Goal: Task Accomplishment & Management: Manage account settings

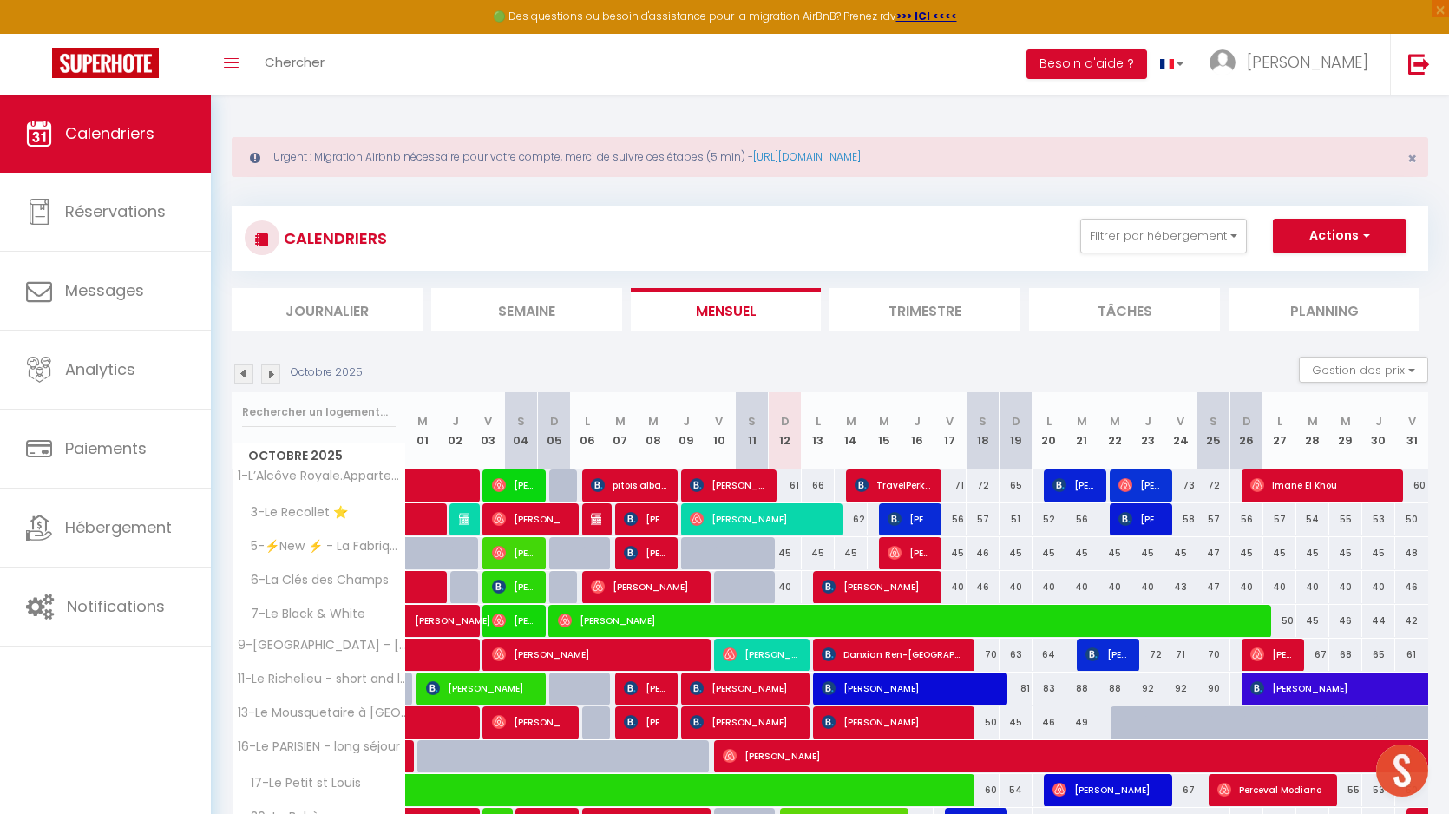
click at [526, 310] on li "Semaine" at bounding box center [526, 309] width 191 height 43
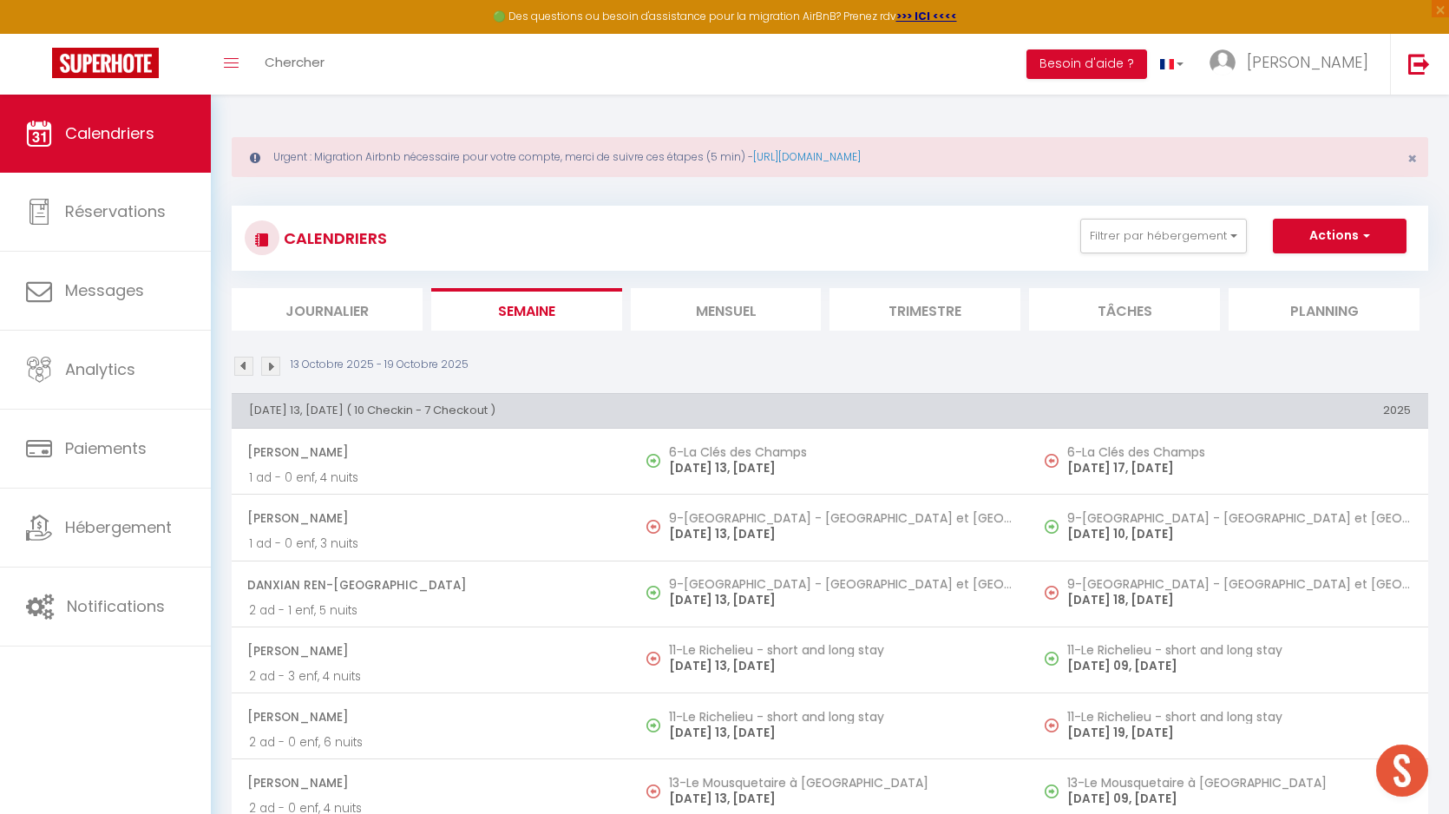
click at [247, 366] on img at bounding box center [243, 366] width 19 height 19
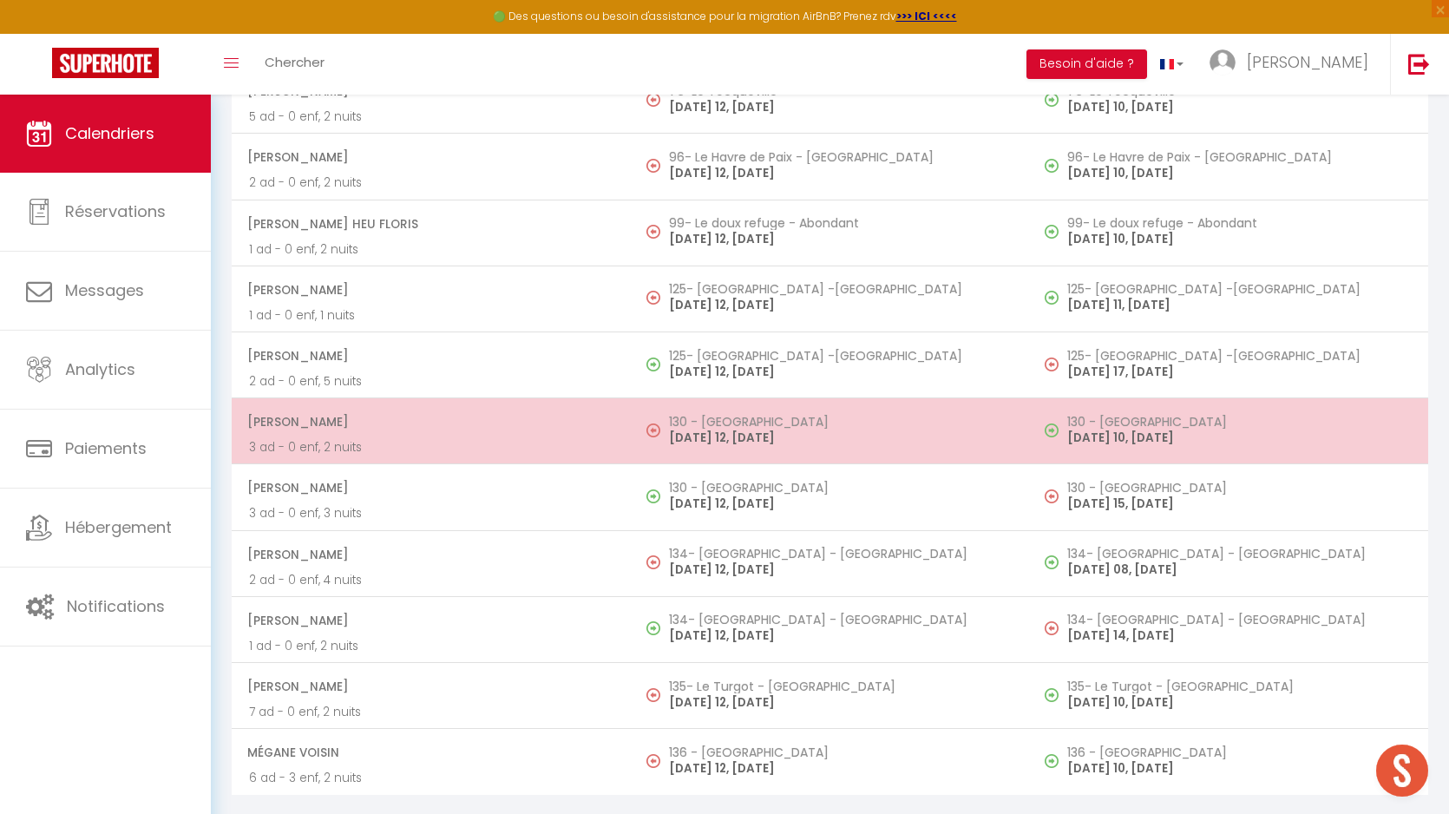
scroll to position [6265, 0]
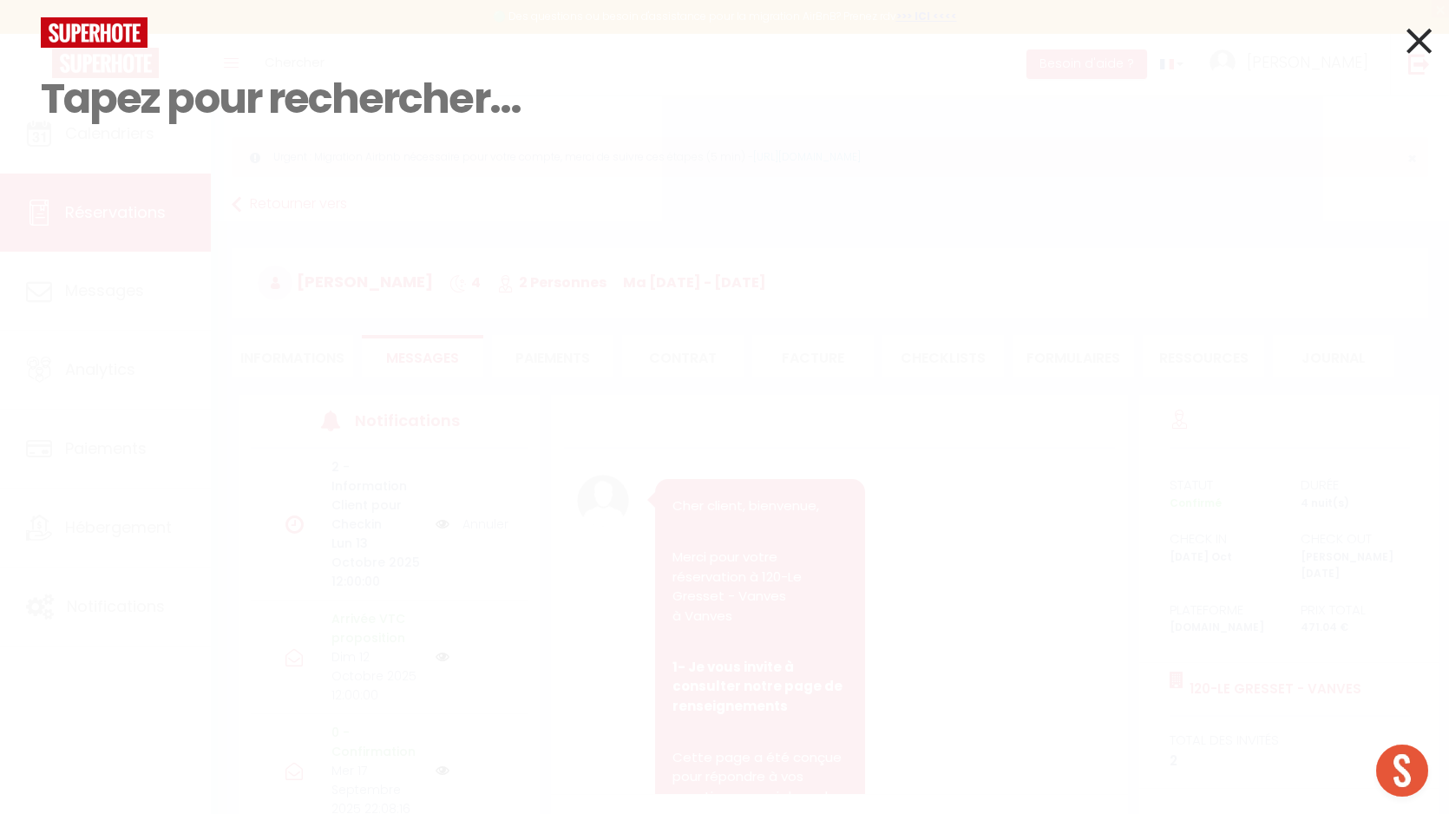
select select "44107"
select select
select select "14"
select select "2"
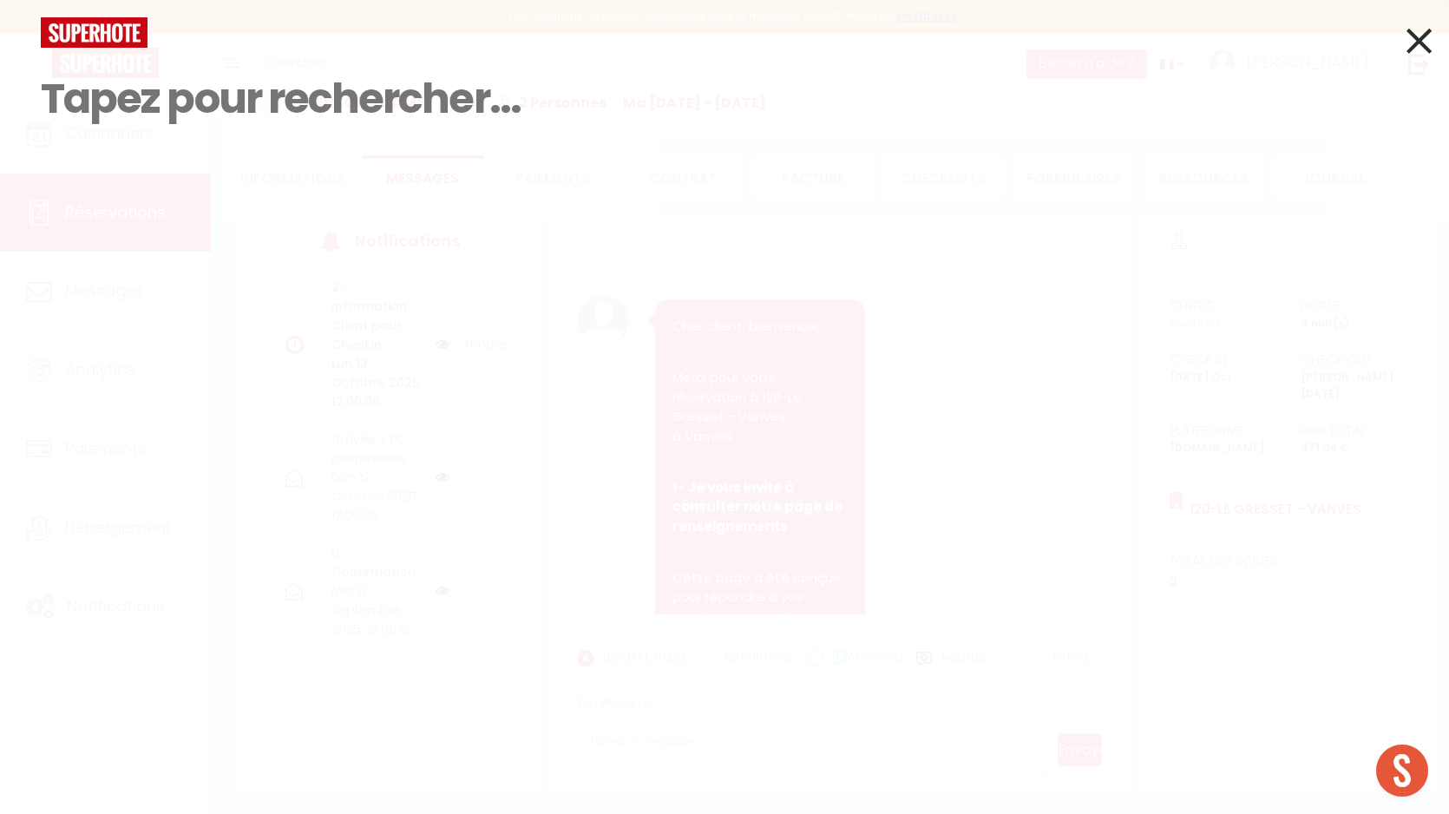
scroll to position [3865, 0]
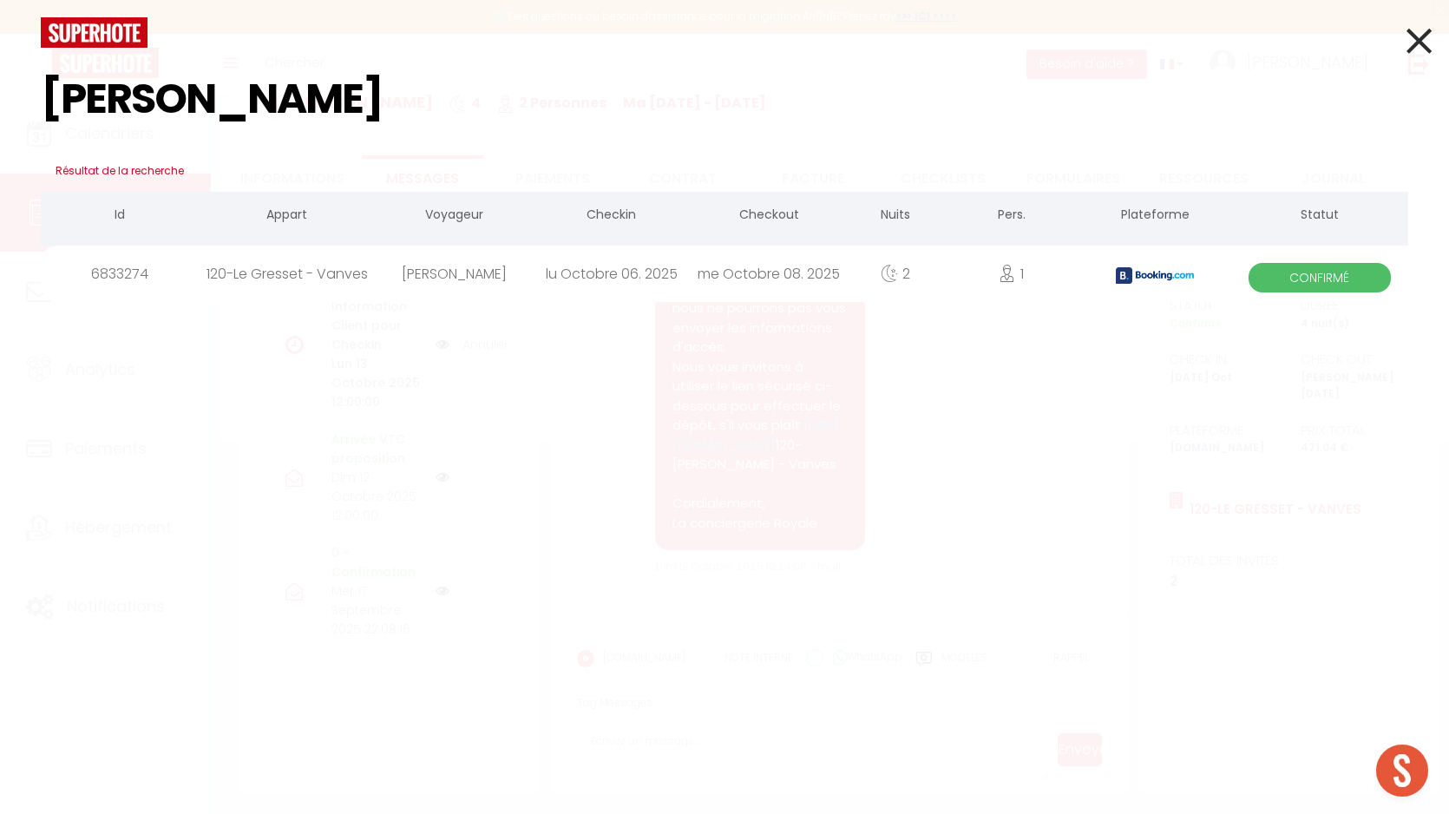
type input "Patrice Barthollet"
click at [399, 261] on div "[PERSON_NAME]" at bounding box center [454, 274] width 157 height 56
select select
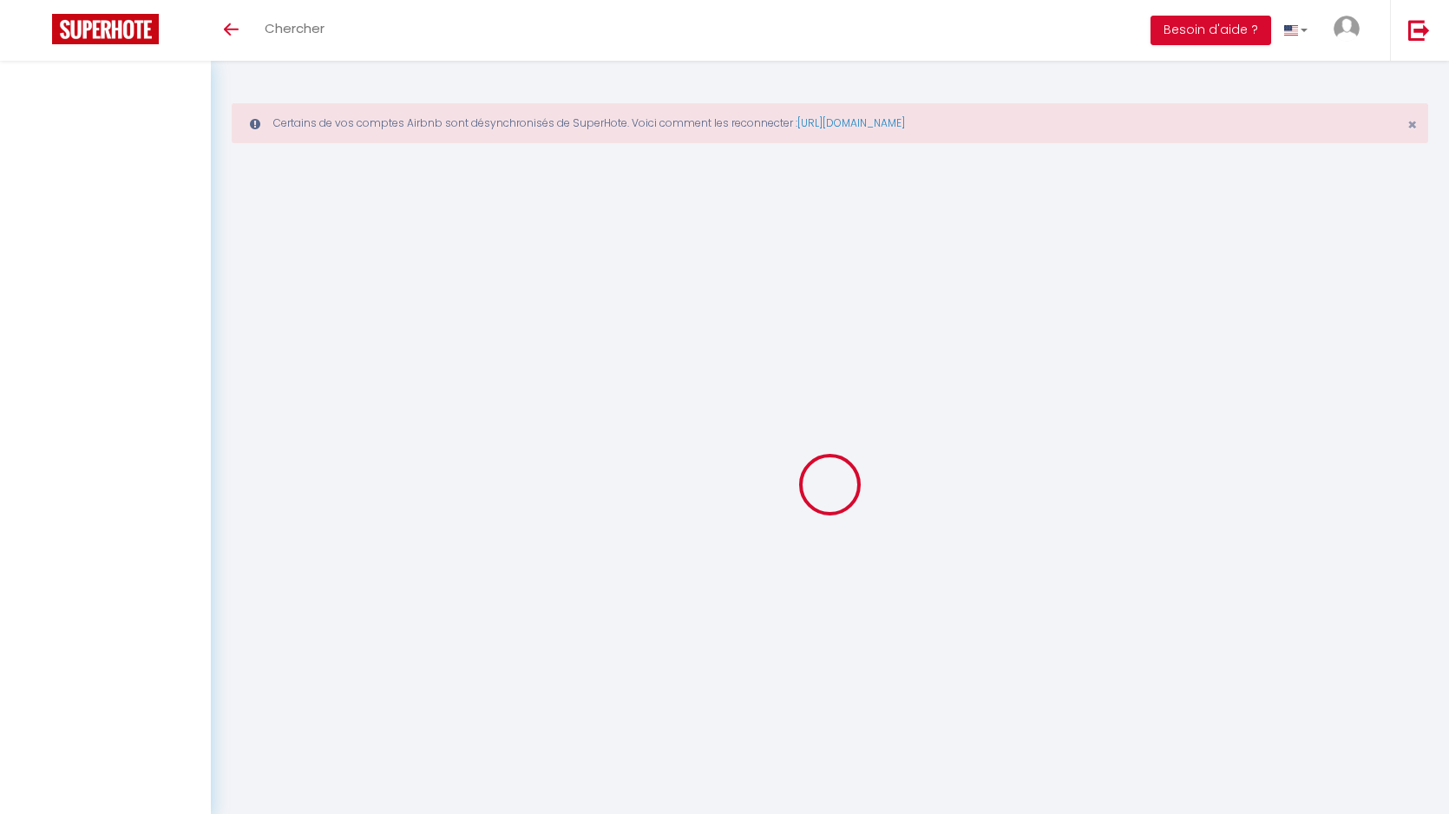
select select
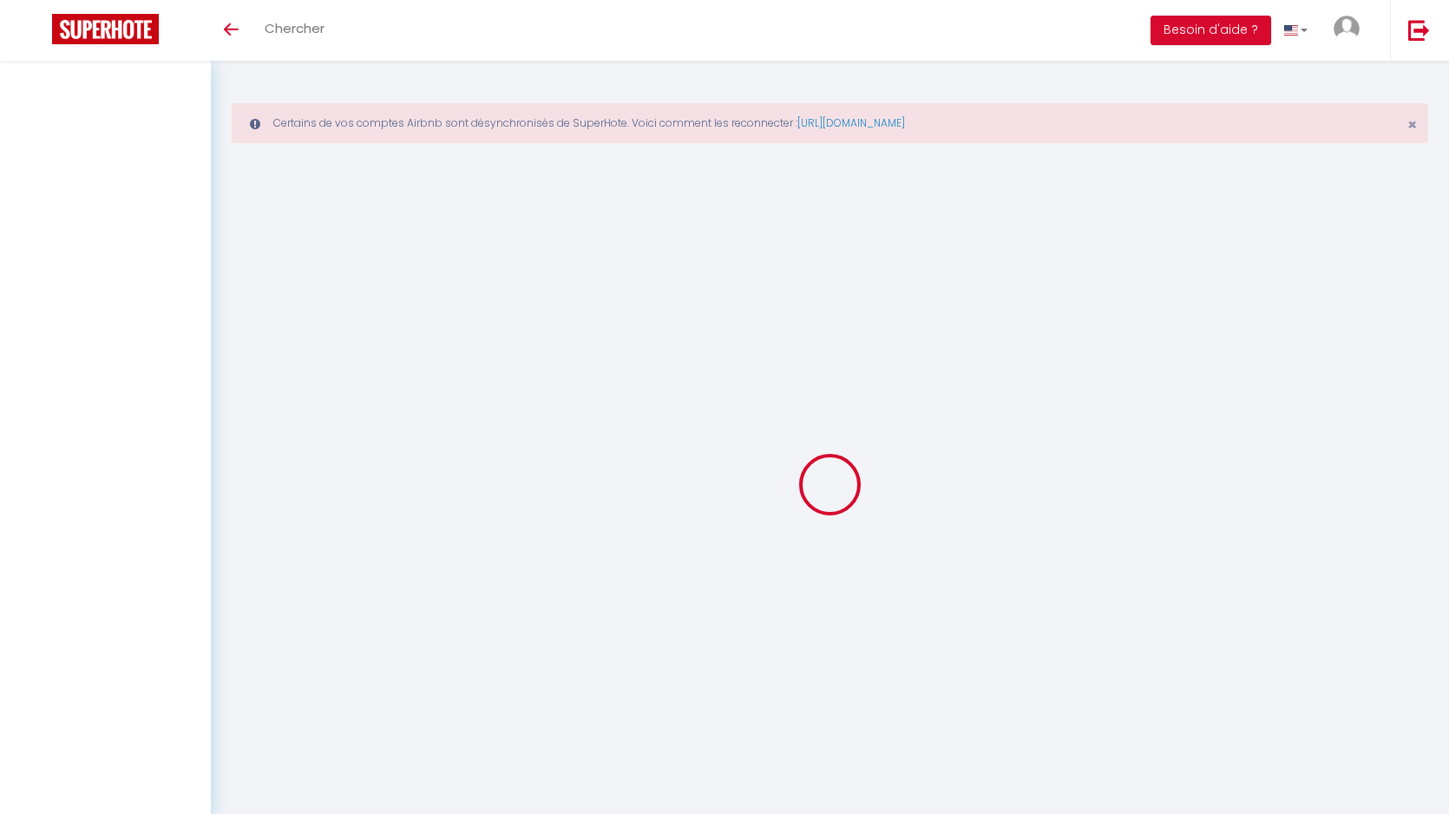
select select
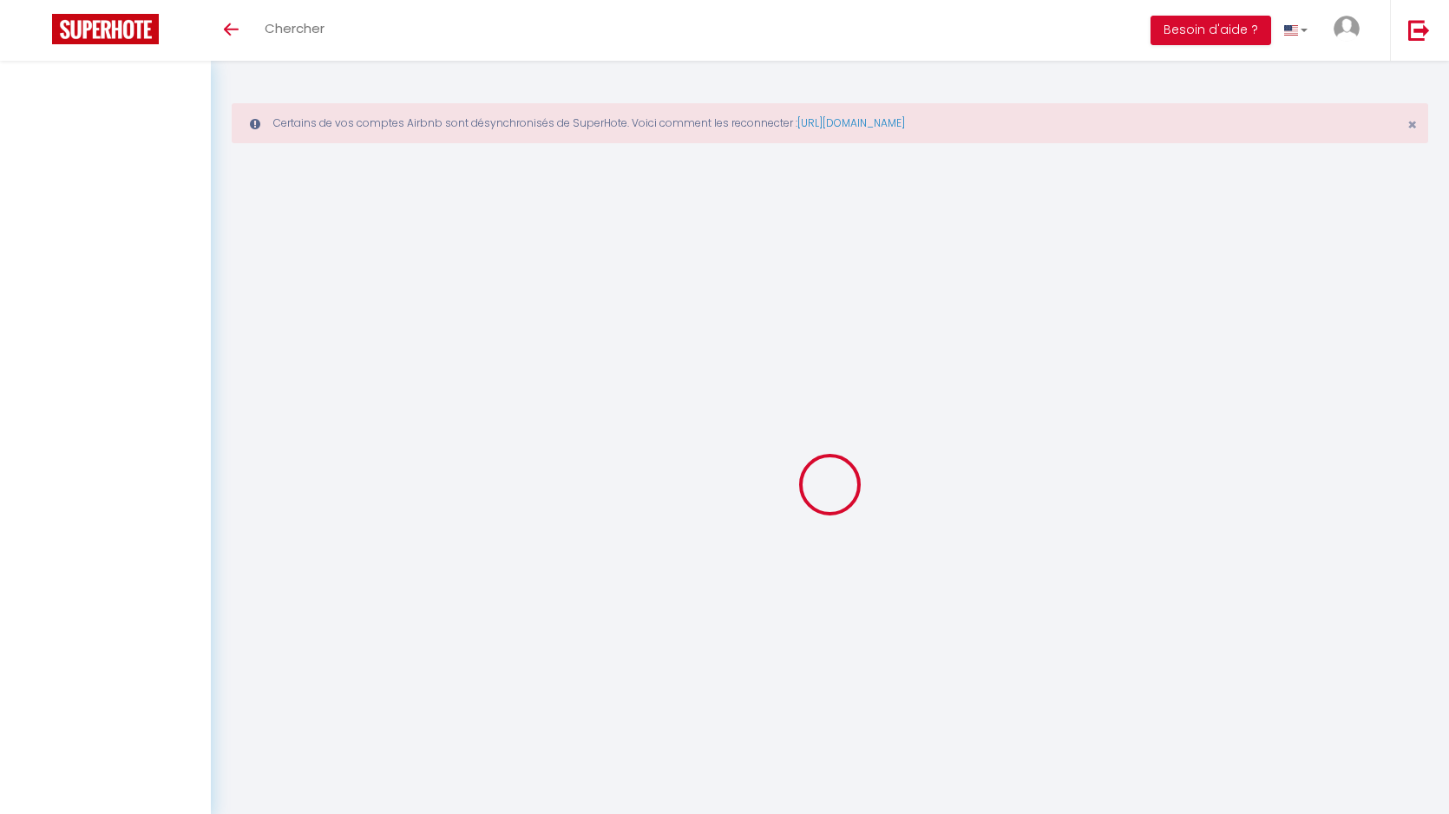
select select
checkbox input "false"
select select
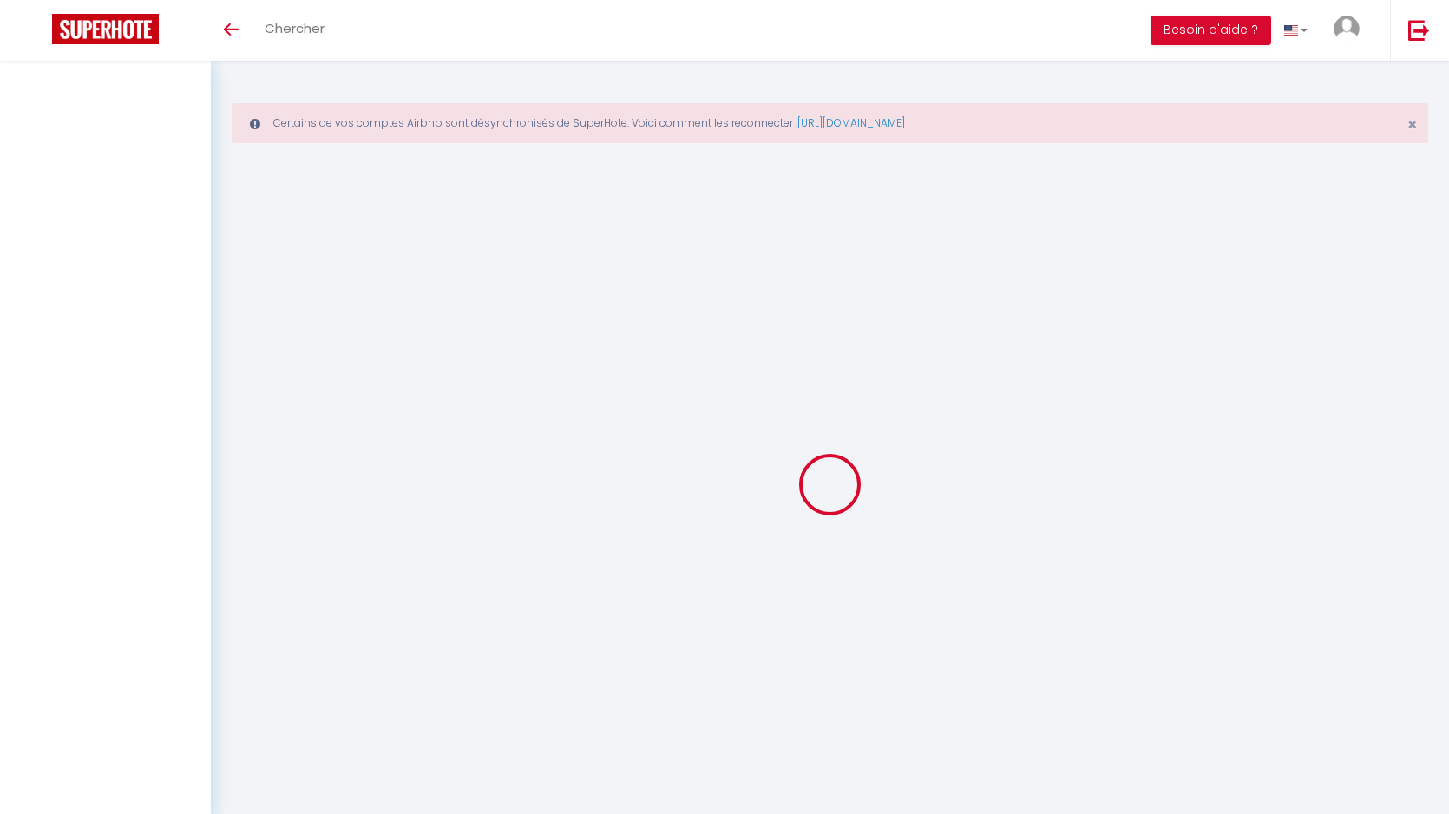
select select
checkbox input "false"
select select
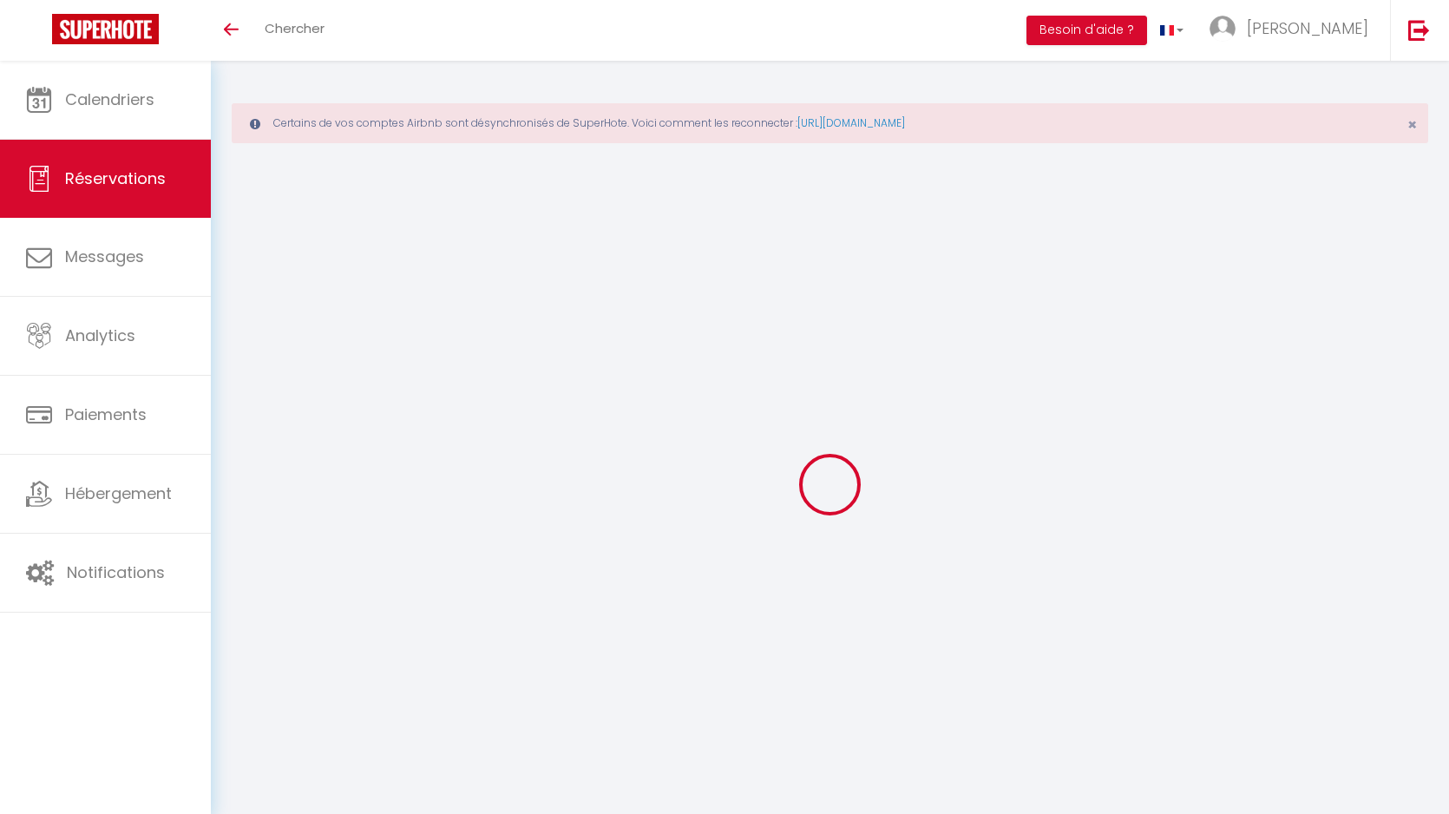
select select
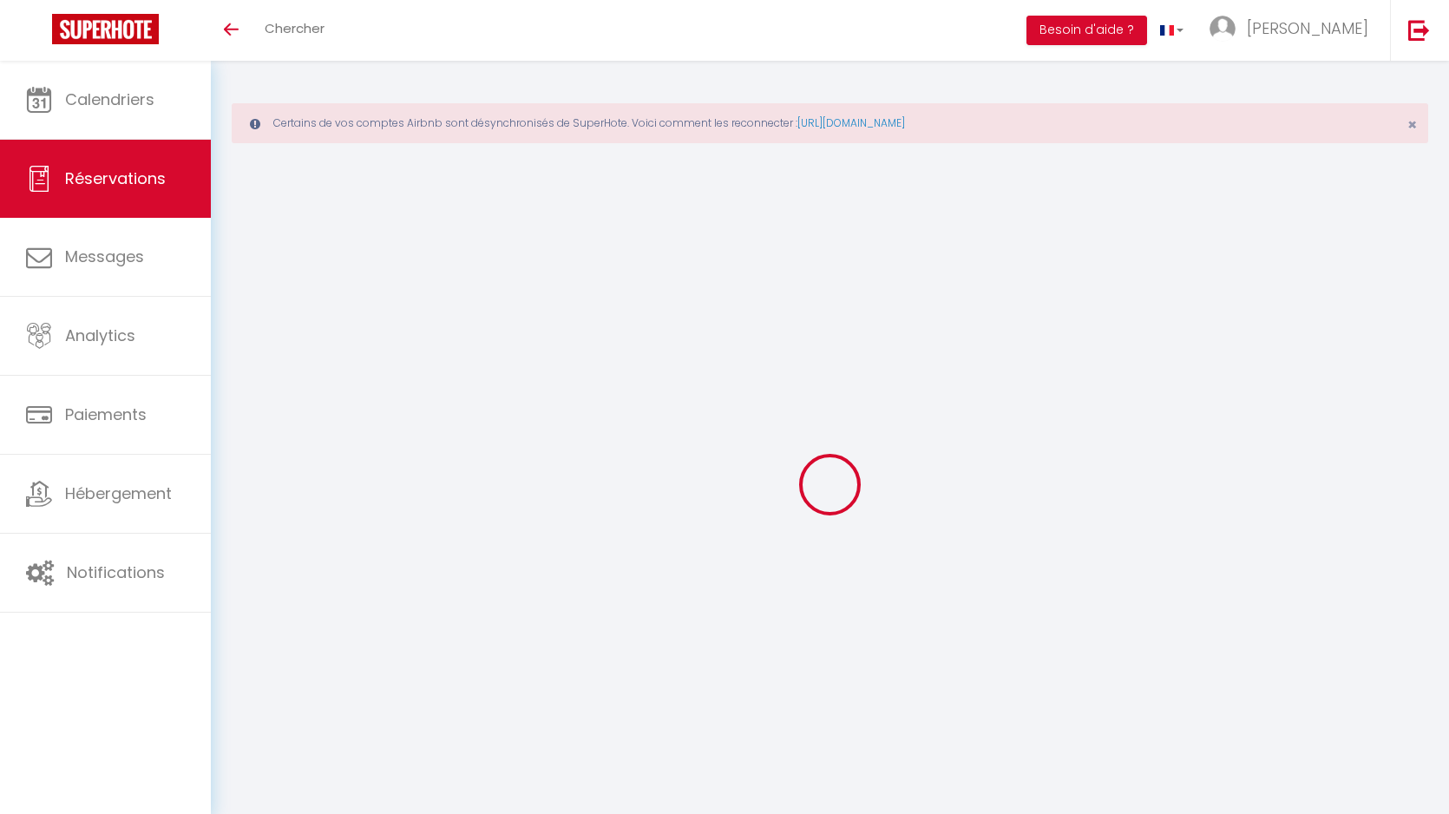
select select
checkbox input "false"
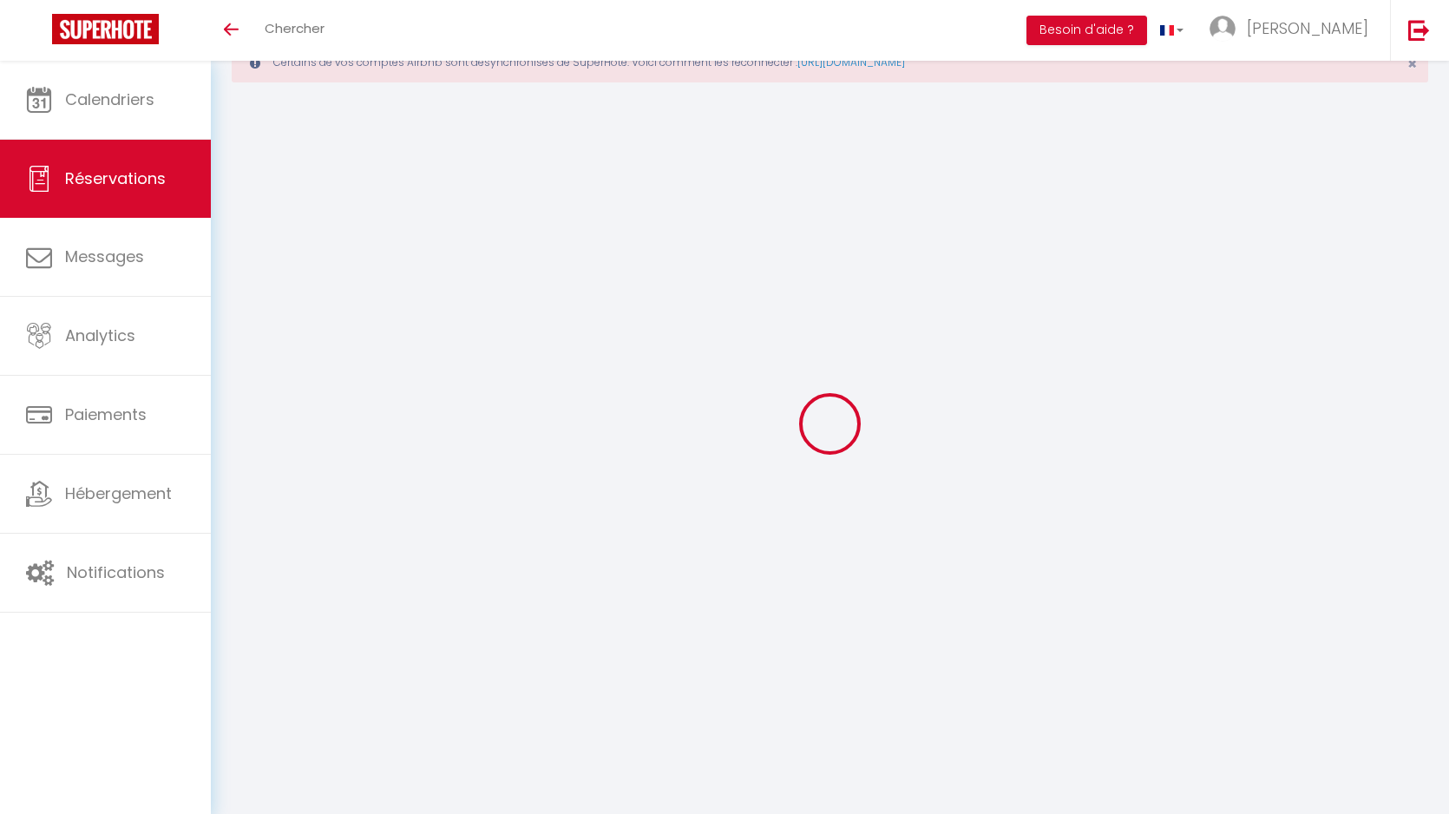
select select
checkbox input "true"
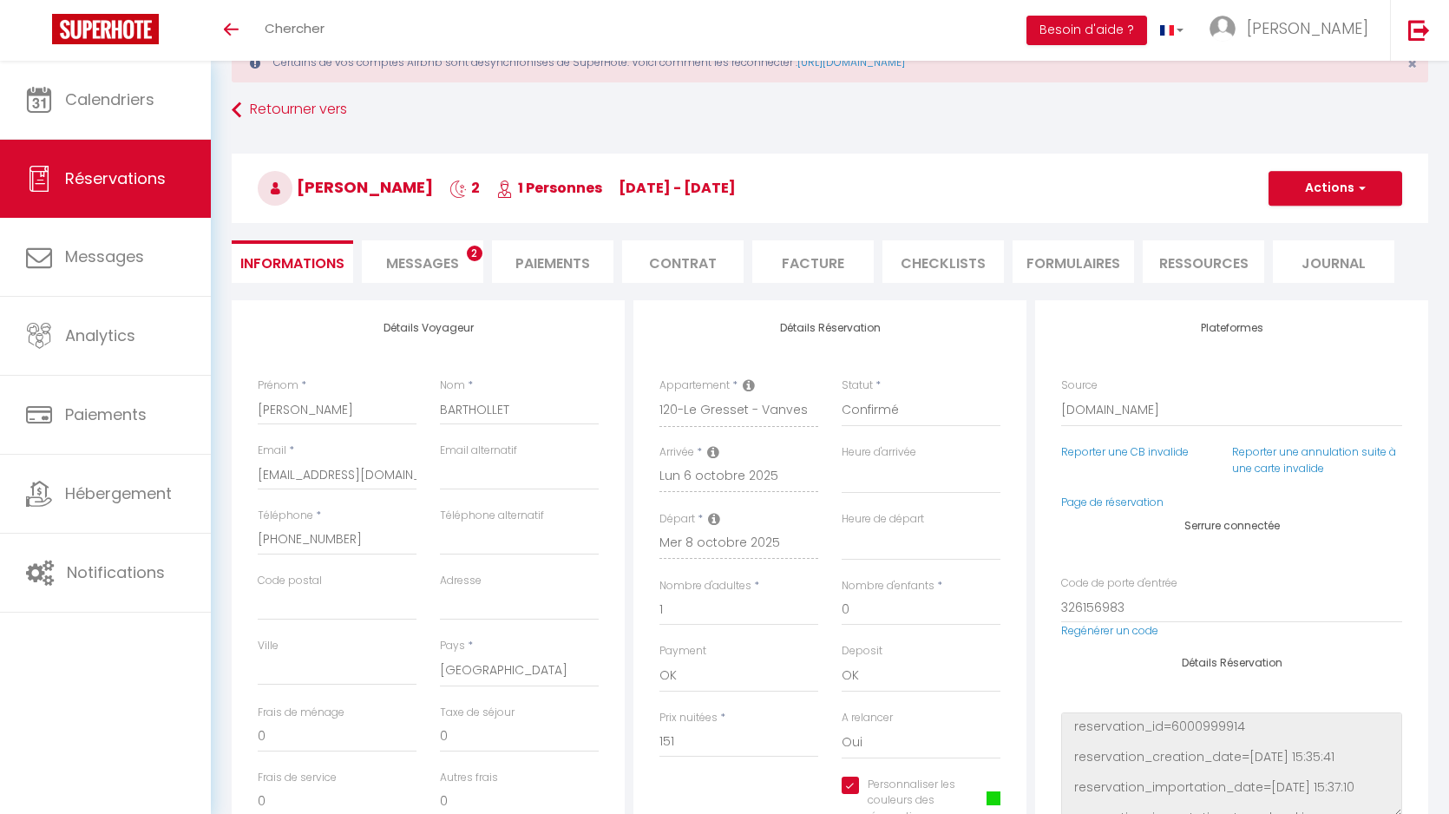
select select
checkbox input "true"
type textarea "** THIS RESERVATION HAS BEEN PRE-PAID ** Reservation has a cancellation grace p…"
click at [446, 252] on li "Messages 2" at bounding box center [422, 261] width 121 height 43
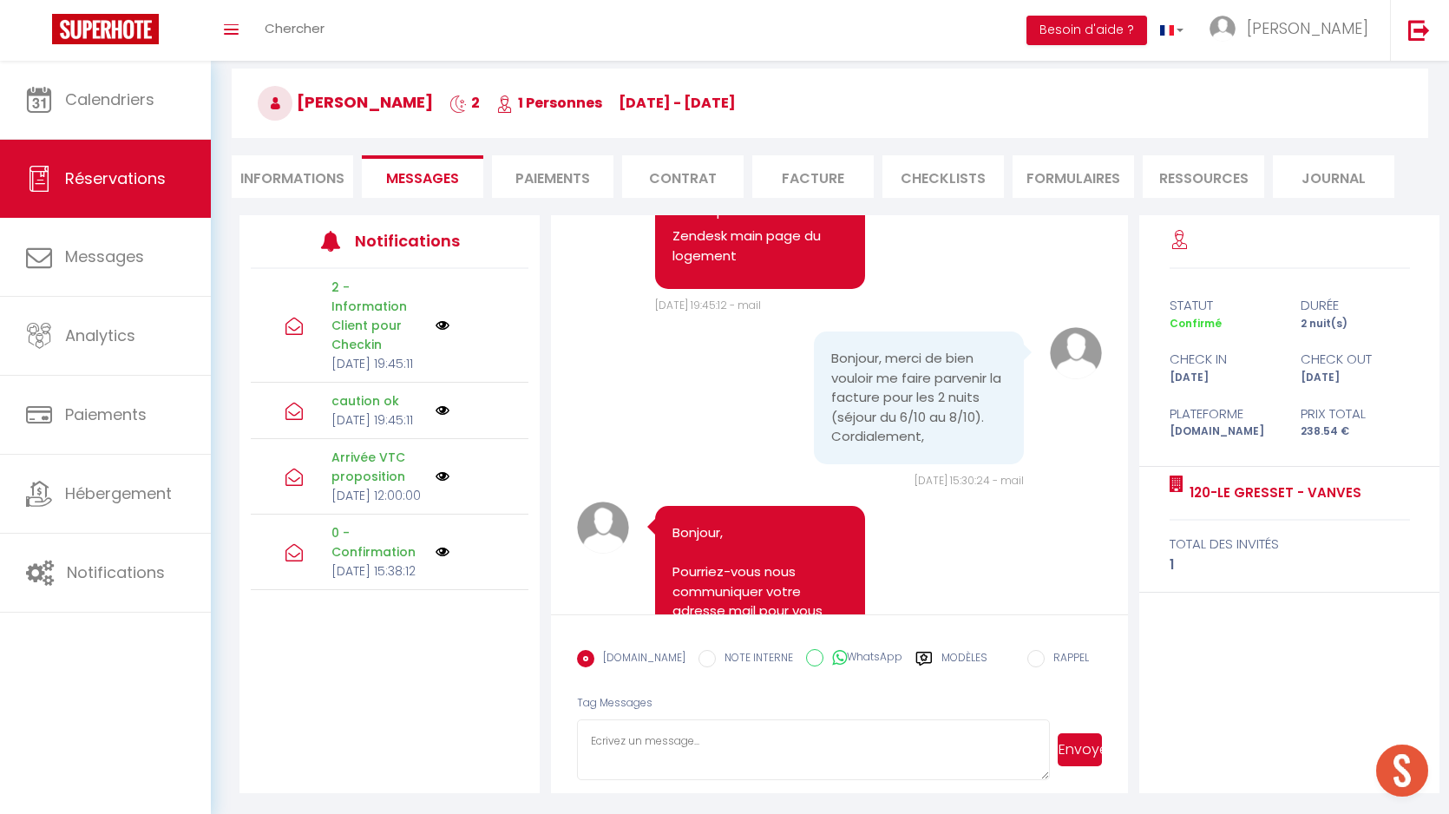
scroll to position [8758, 0]
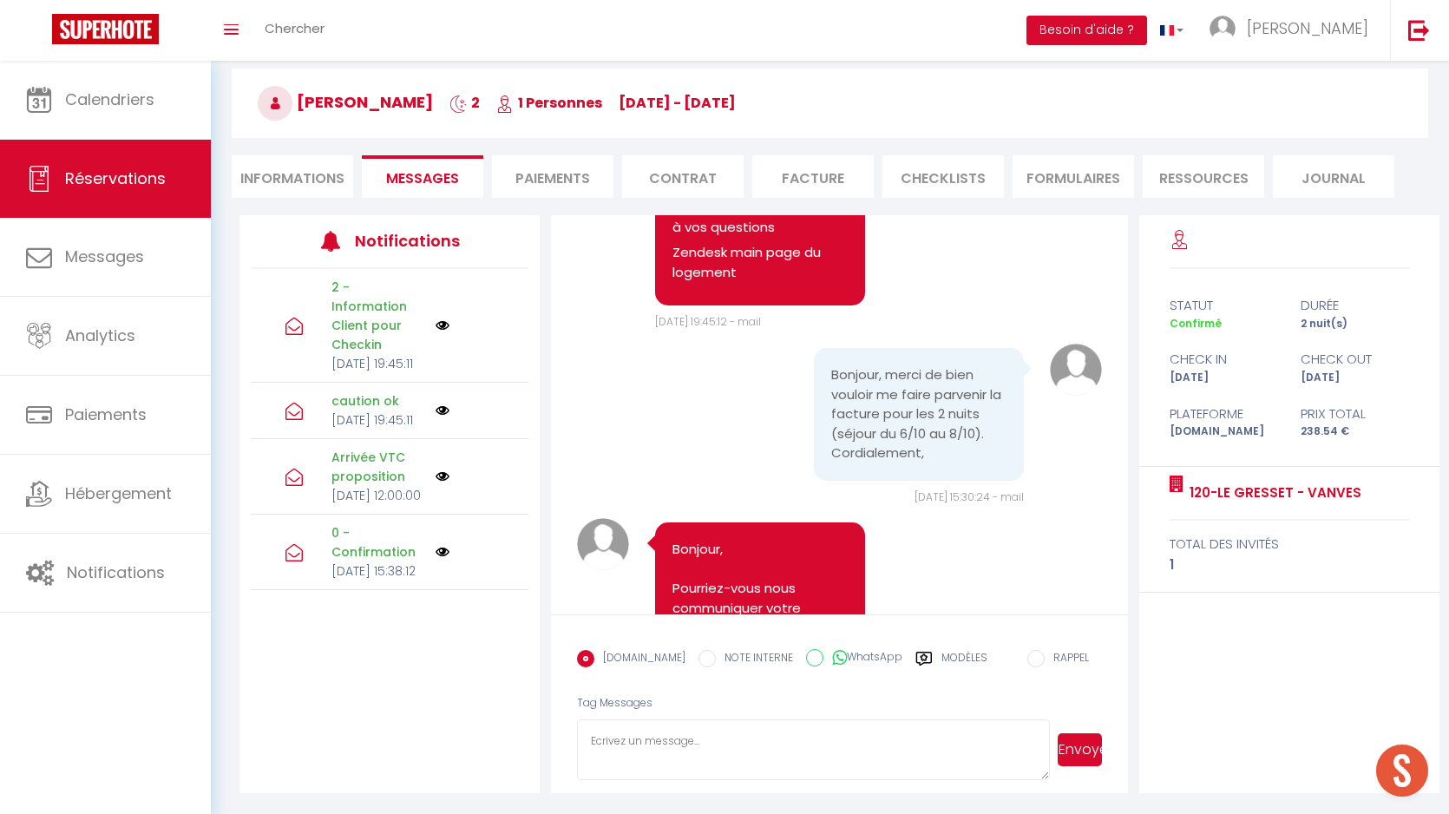
click at [830, 176] on li "Facture" at bounding box center [812, 176] width 121 height 43
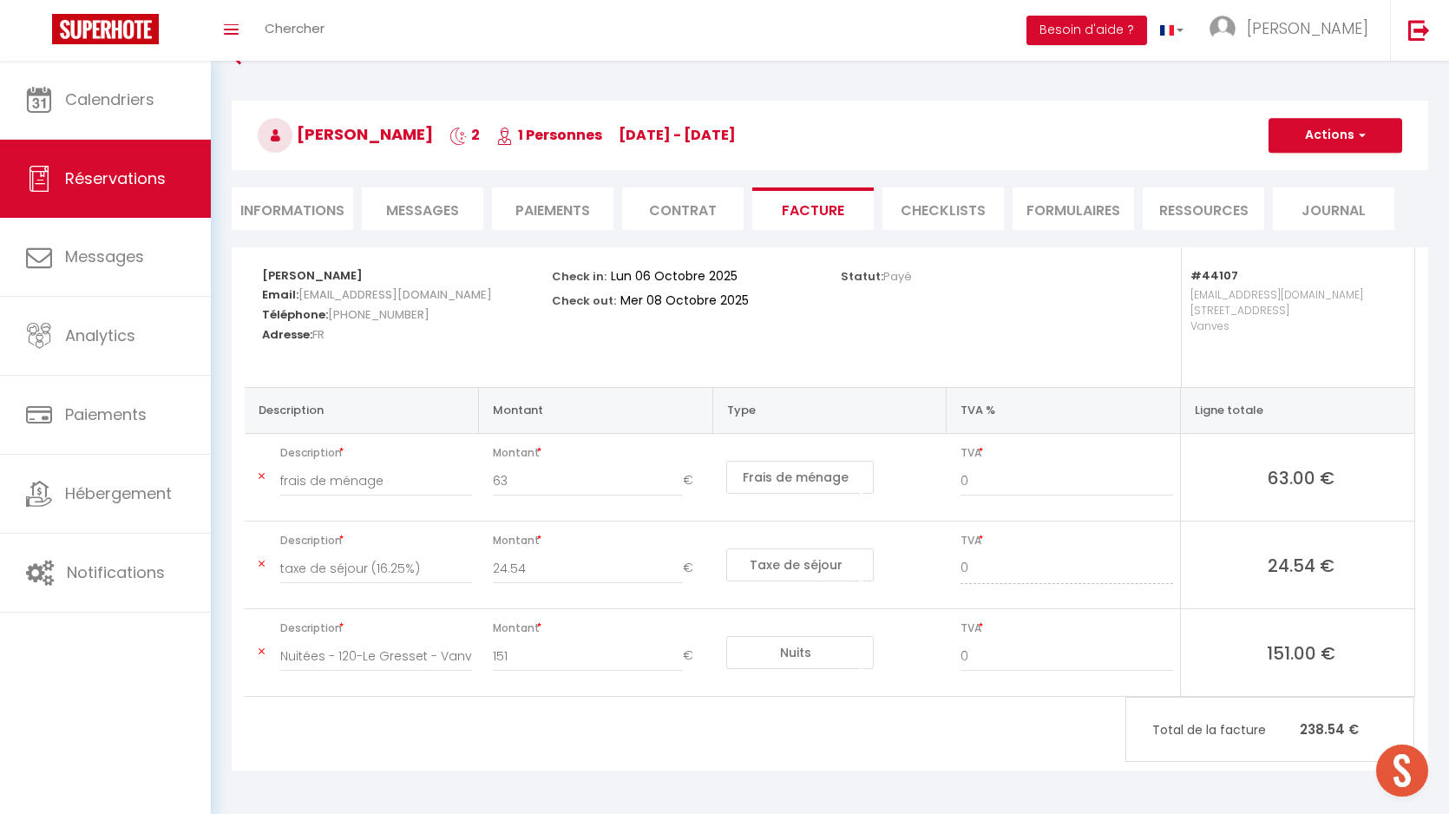
scroll to position [114, 0]
click at [1354, 137] on button "Actions" at bounding box center [1336, 135] width 134 height 35
click at [1305, 193] on link "Aperçu et éditer" at bounding box center [1323, 196] width 146 height 23
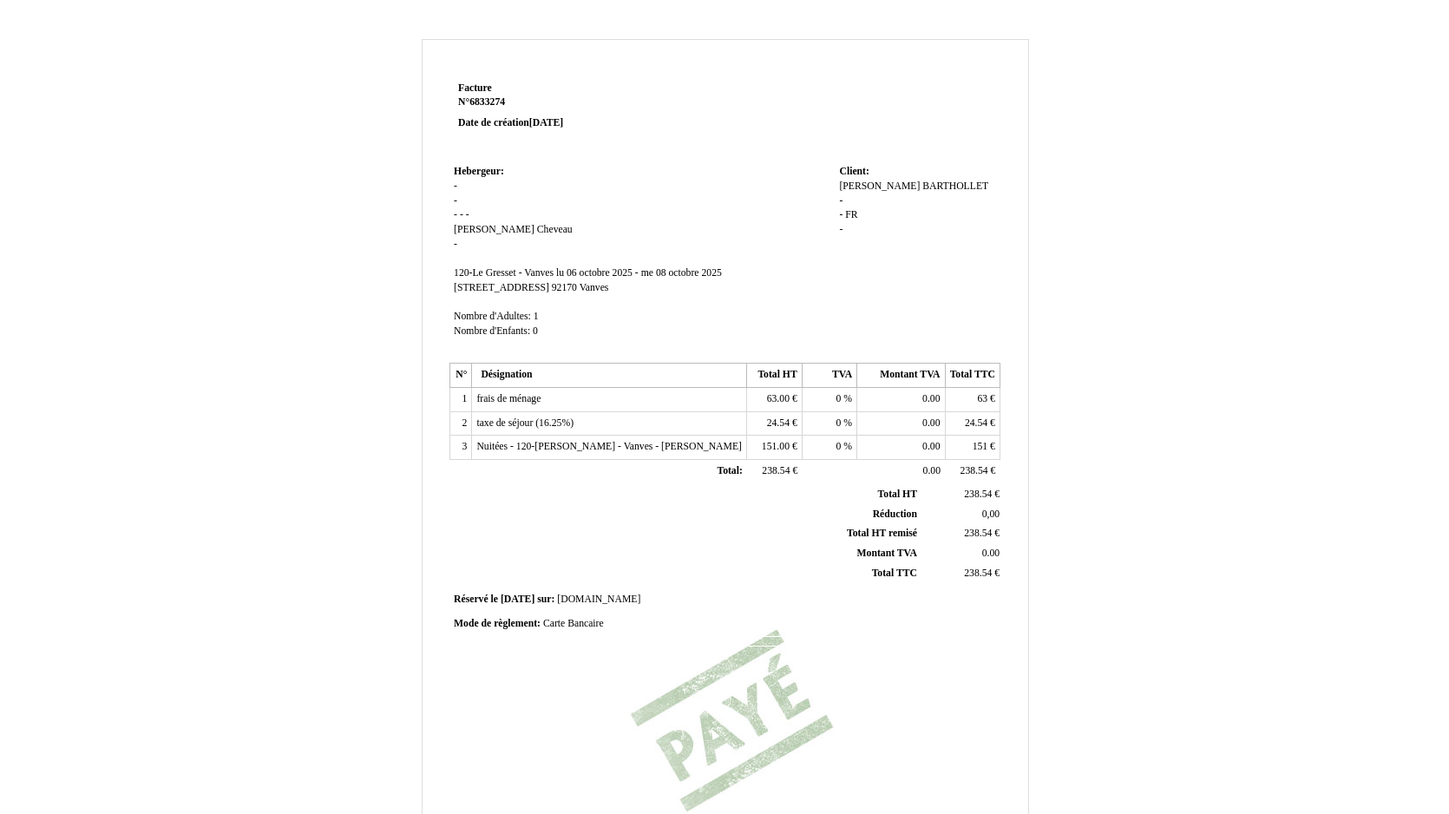
scroll to position [233, 0]
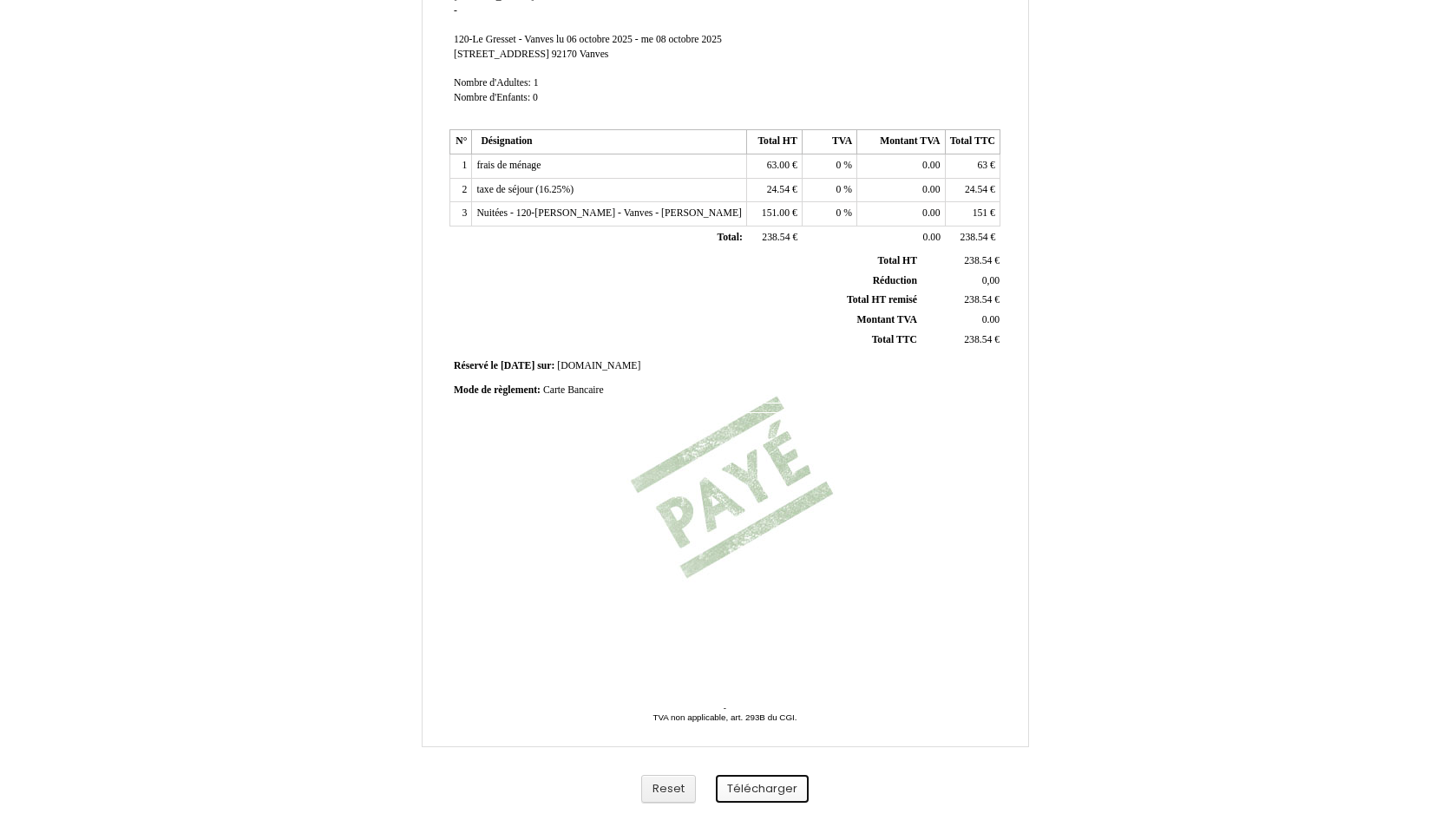
click at [759, 782] on button "Télécharger" at bounding box center [762, 789] width 93 height 29
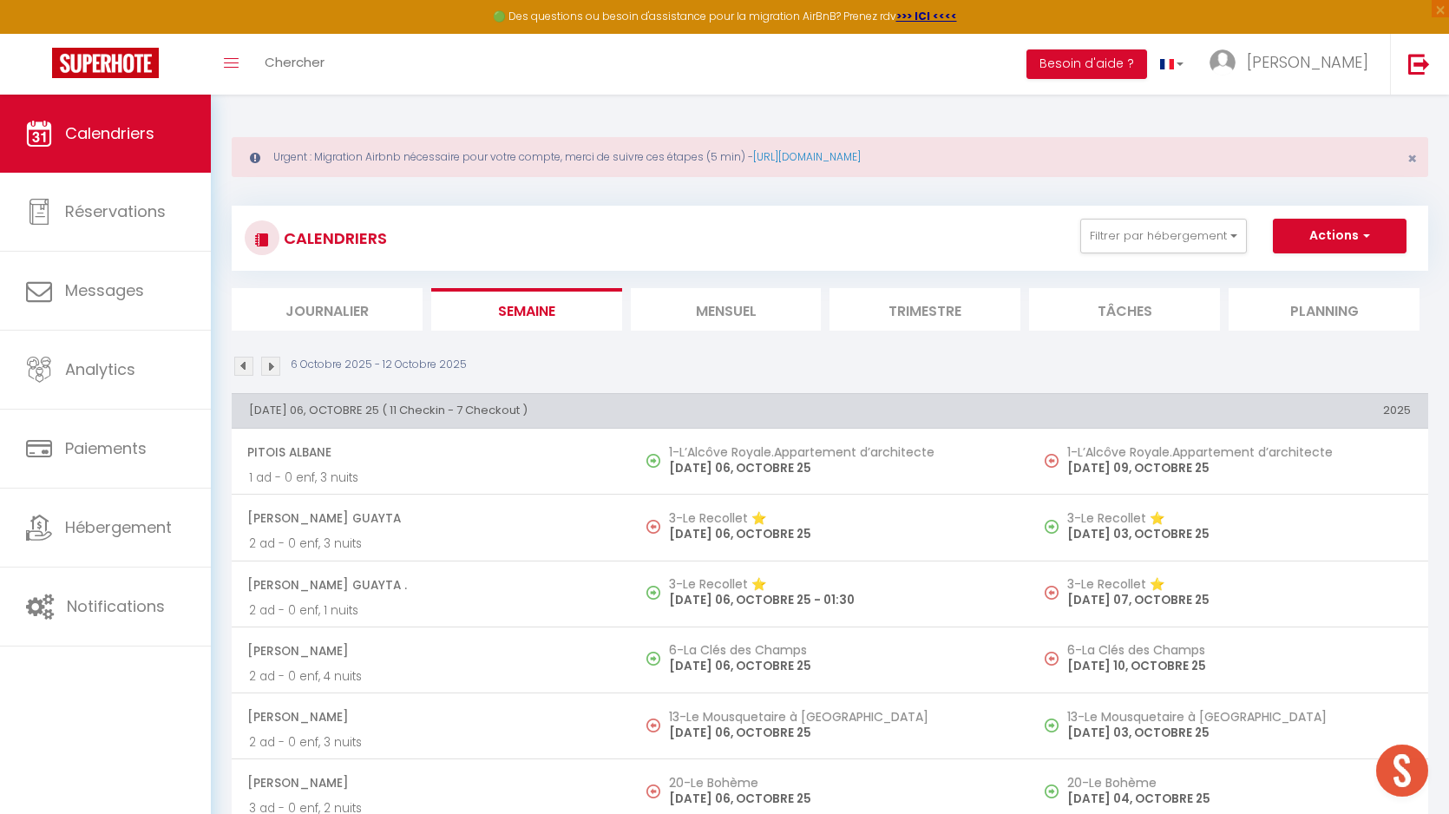
click at [272, 363] on img at bounding box center [270, 366] width 19 height 19
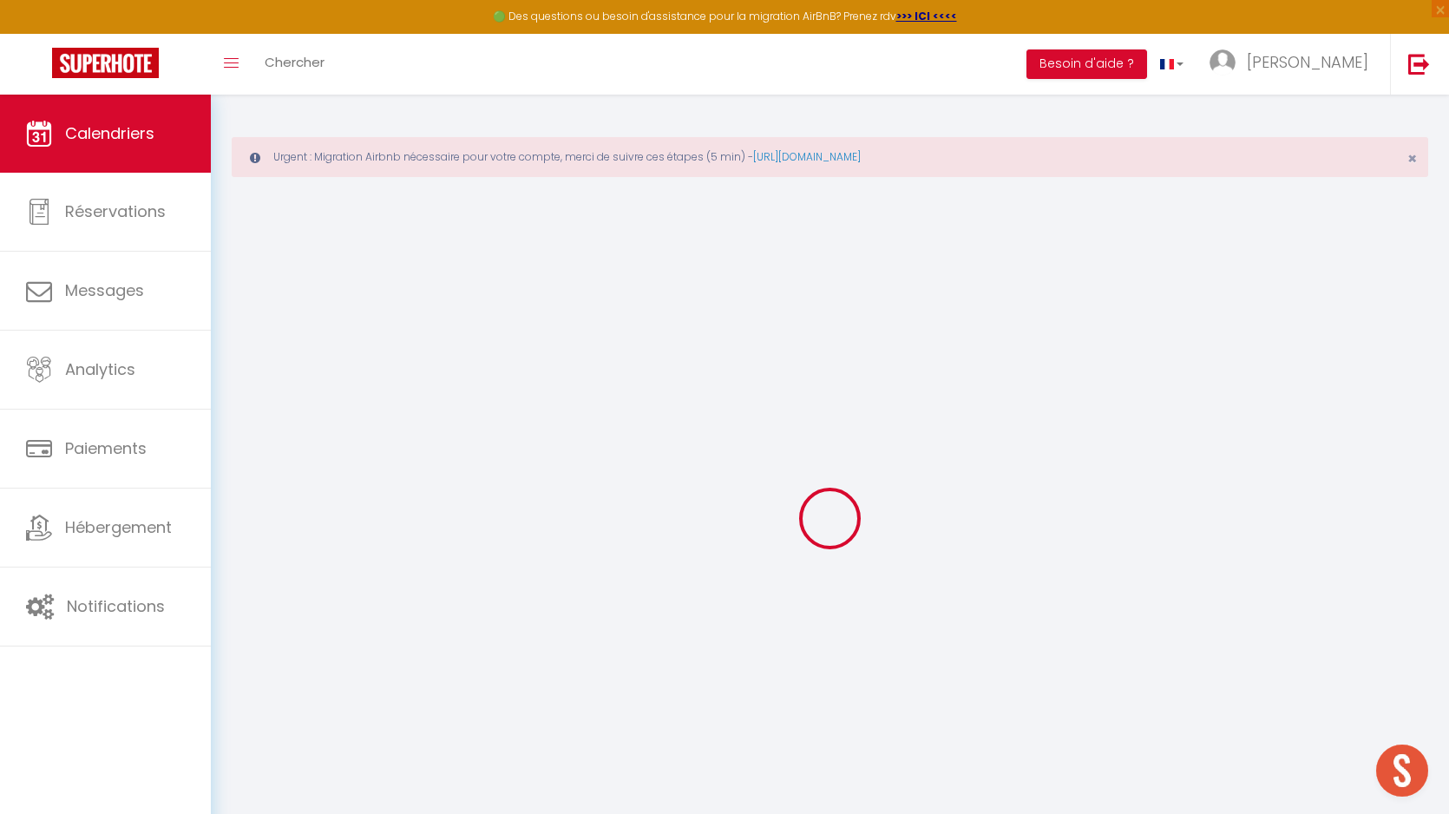
select select
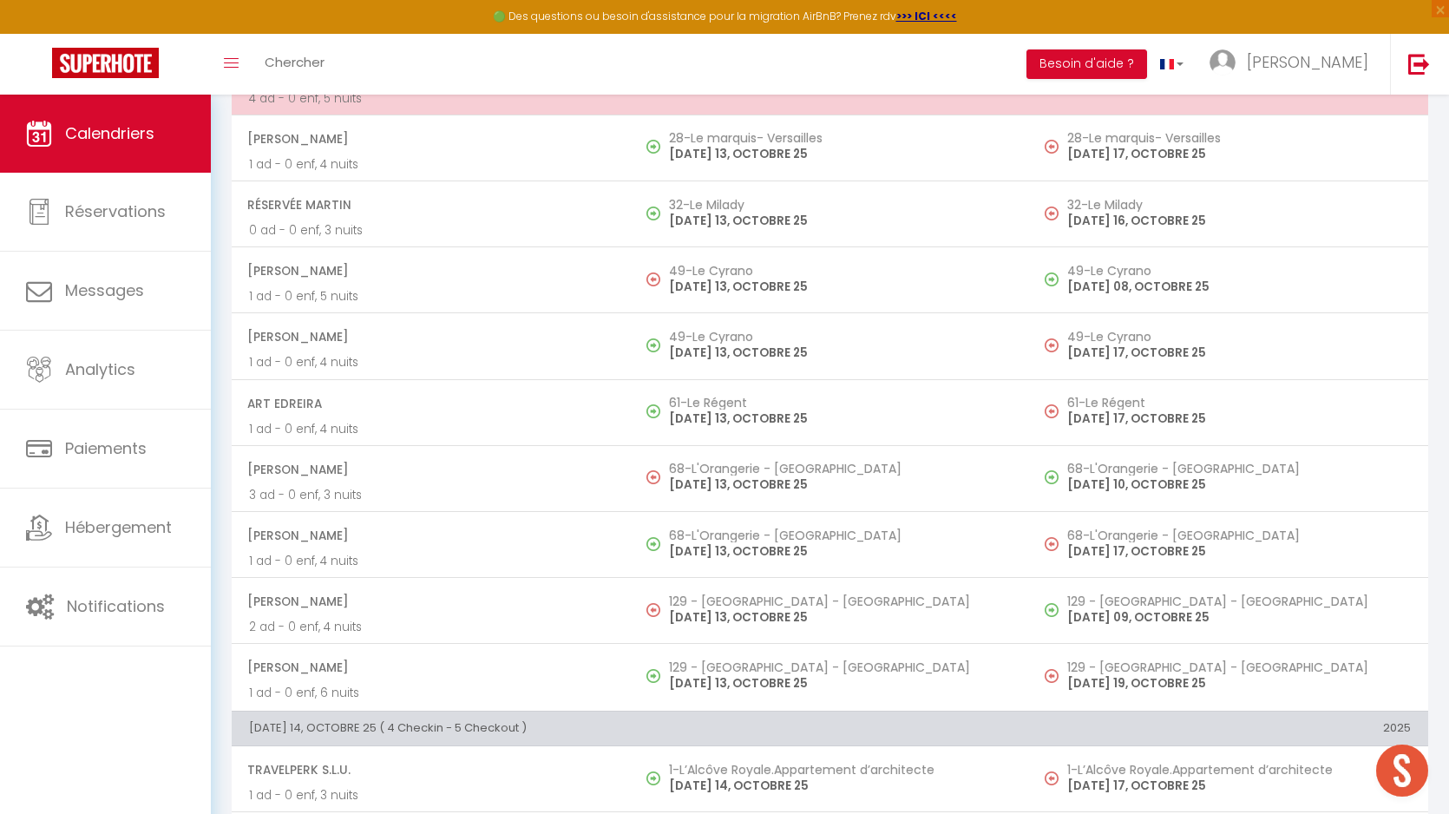
scroll to position [849, 0]
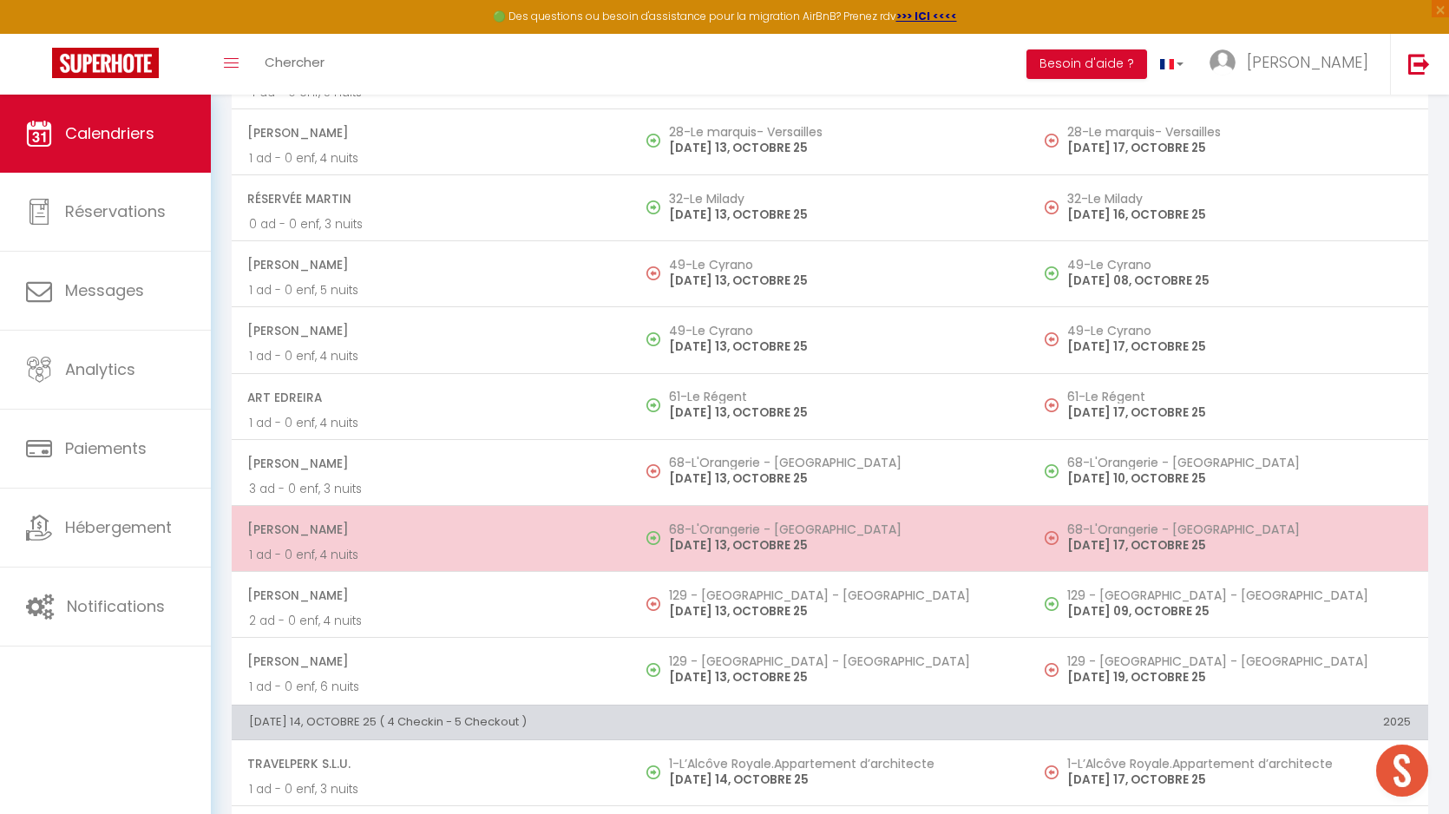
click at [717, 547] on p "[DATE] 13, [DATE]" at bounding box center [841, 545] width 344 height 18
select select "OK"
select select "0"
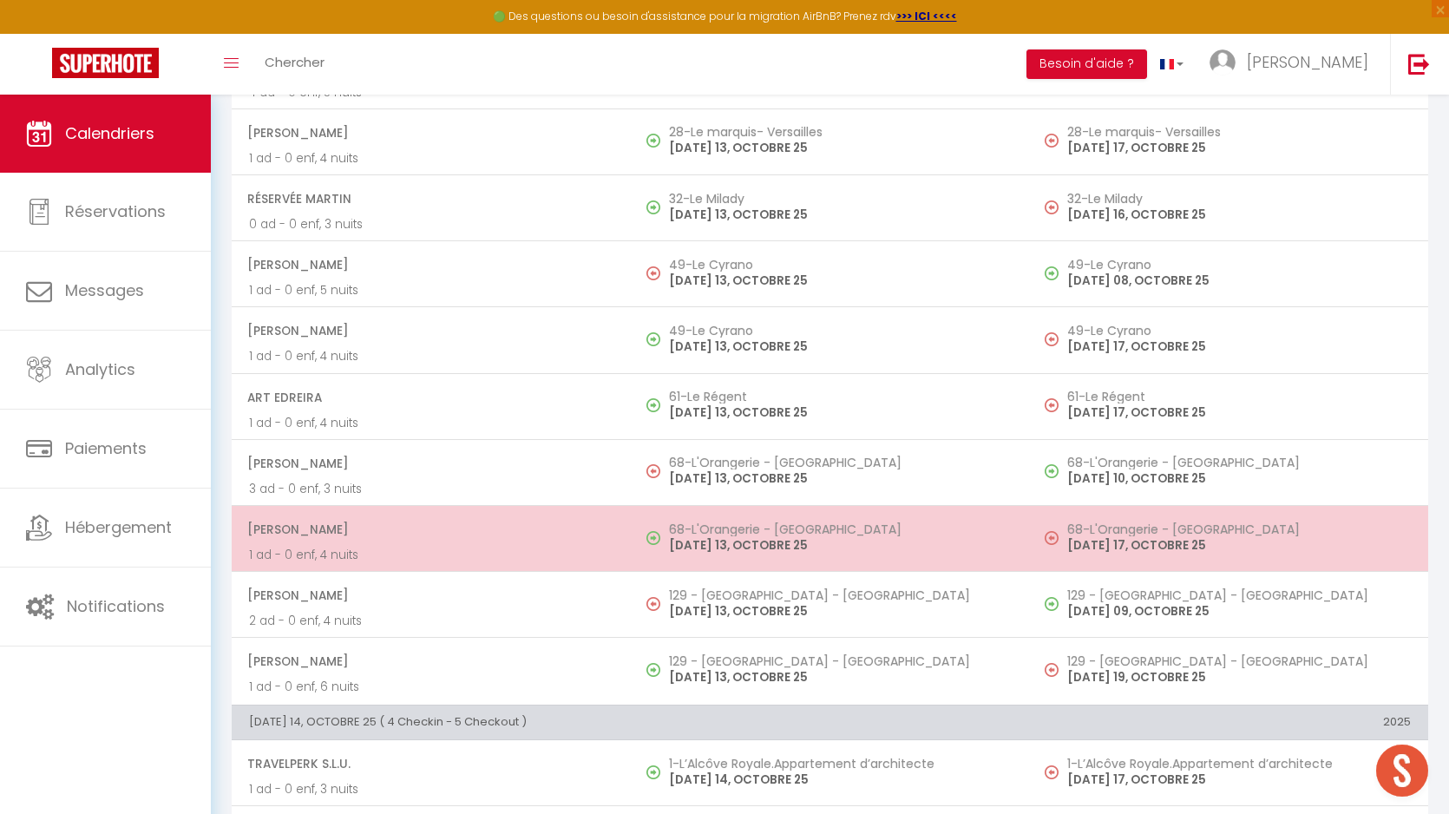
select select "1"
select select
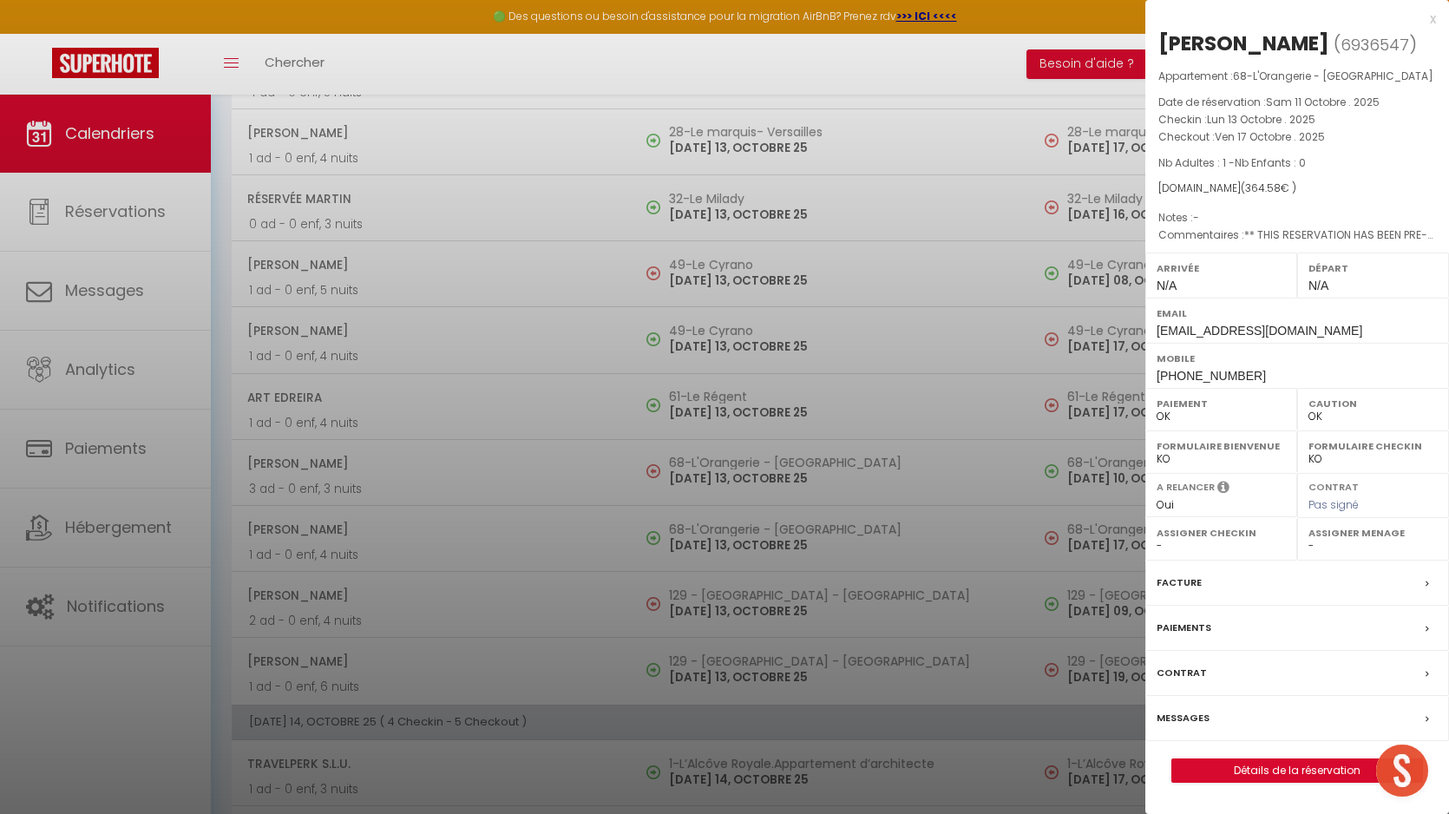
click at [1290, 35] on div "[PERSON_NAME]" at bounding box center [1243, 44] width 171 height 28
copy div "Tsesmeloglou"
